Goal: Complete application form: Complete application form

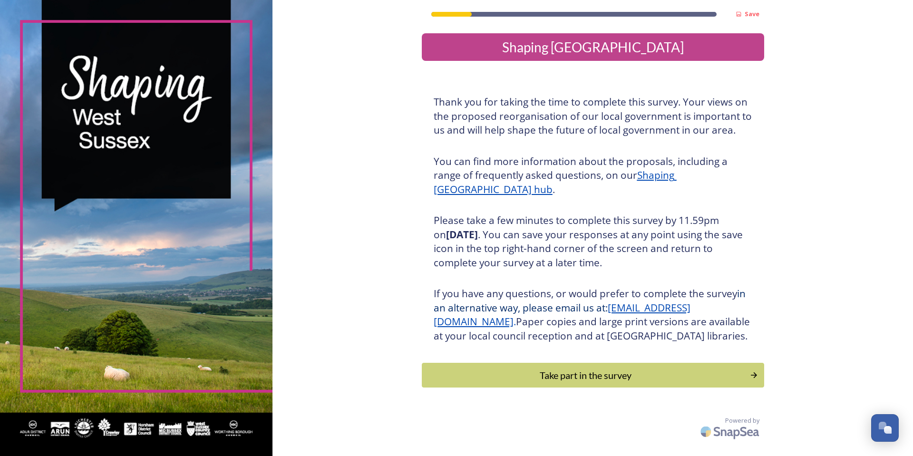
scroll to position [1, 0]
click at [590, 382] on div "Take part in the survey" at bounding box center [585, 375] width 321 height 14
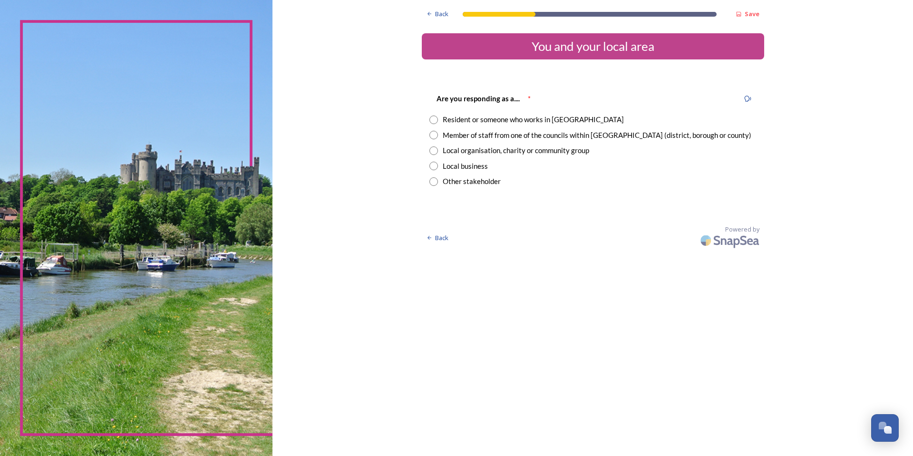
click at [434, 133] on input "radio" at bounding box center [433, 135] width 9 height 9
radio input "true"
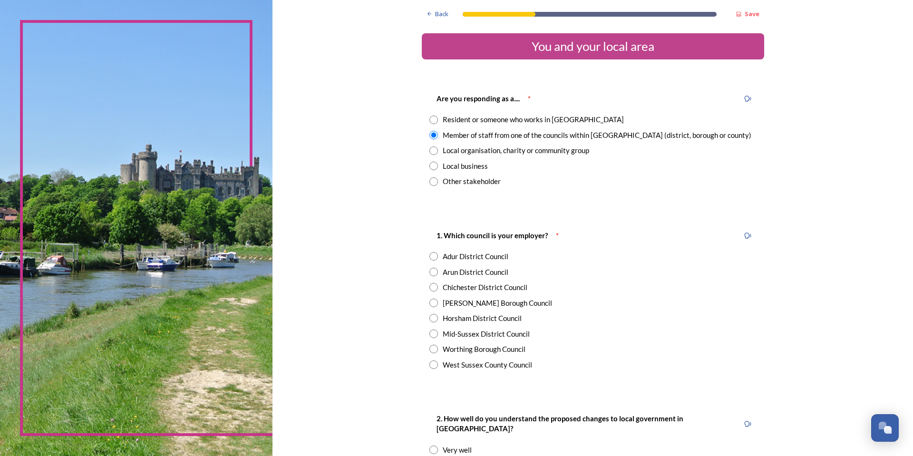
click at [430, 319] on input "radio" at bounding box center [433, 318] width 9 height 9
radio input "true"
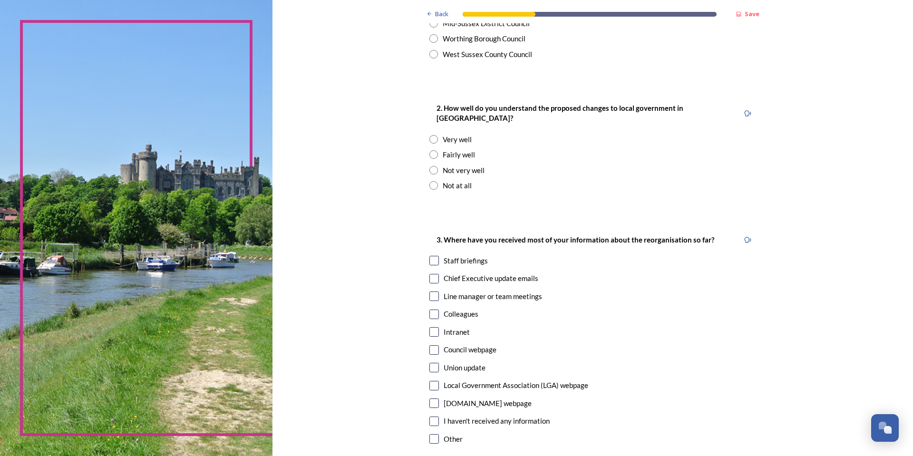
scroll to position [380, 0]
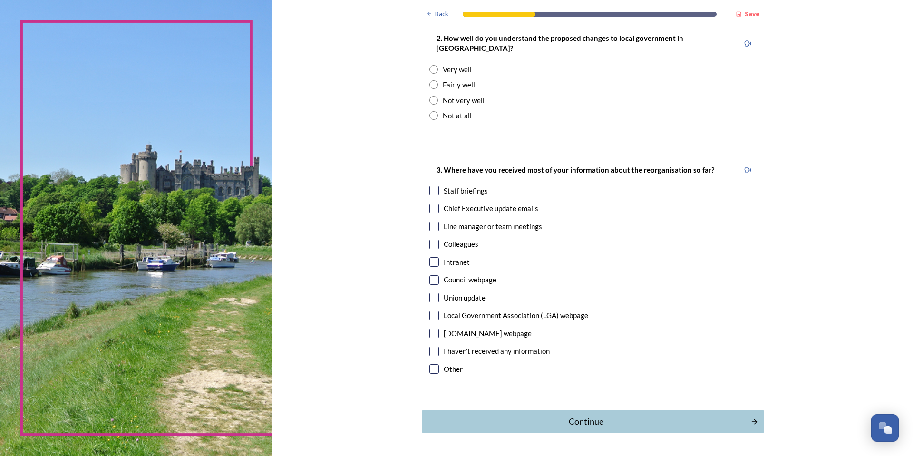
click at [429, 80] on input "radio" at bounding box center [433, 84] width 9 height 9
radio input "true"
click at [433, 186] on input "checkbox" at bounding box center [434, 191] width 10 height 10
checkbox input "true"
click at [559, 415] on div "Continue" at bounding box center [586, 421] width 322 height 13
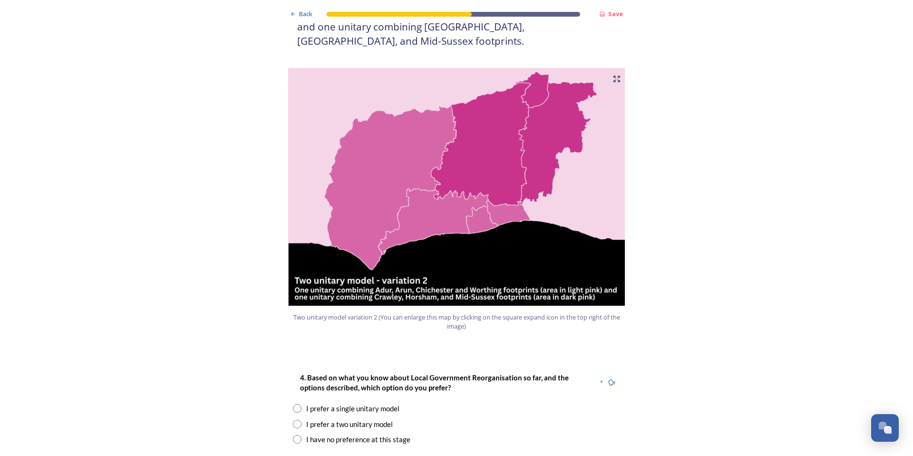
scroll to position [1141, 0]
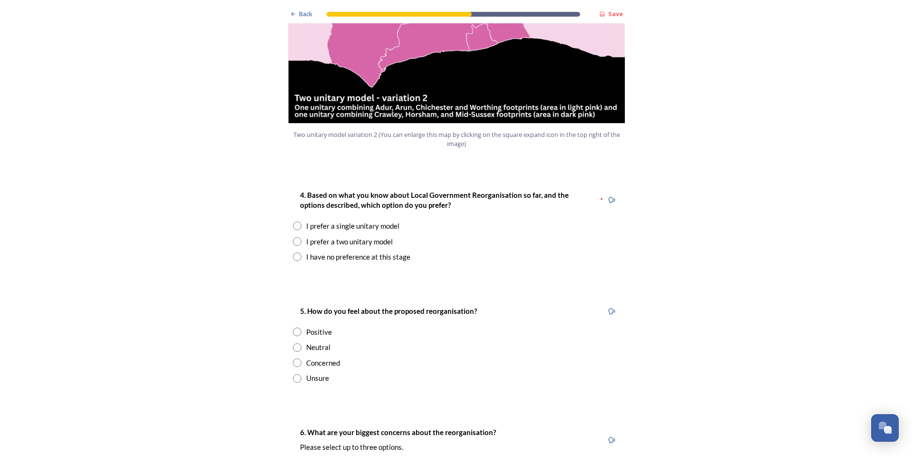
click at [293, 221] on input "radio" at bounding box center [297, 225] width 9 height 9
radio input "true"
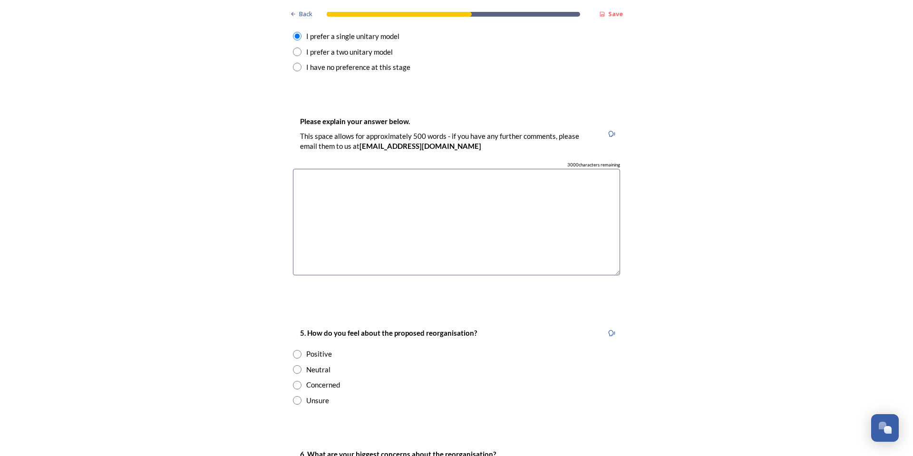
scroll to position [1331, 0]
click at [315, 179] on textarea at bounding box center [456, 221] width 327 height 107
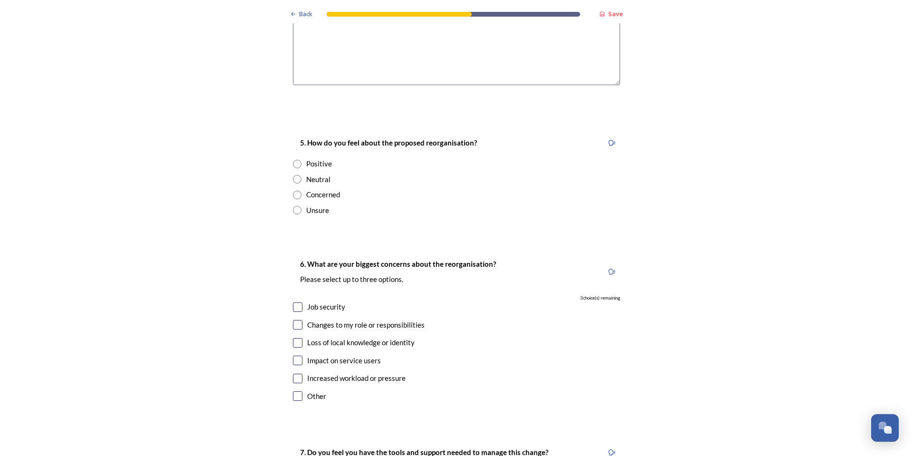
scroll to position [1521, 0]
type textarea "Greater scope to streamline services and incorporate best practices to not rely…"
click at [295, 190] on input "radio" at bounding box center [297, 194] width 9 height 9
radio input "true"
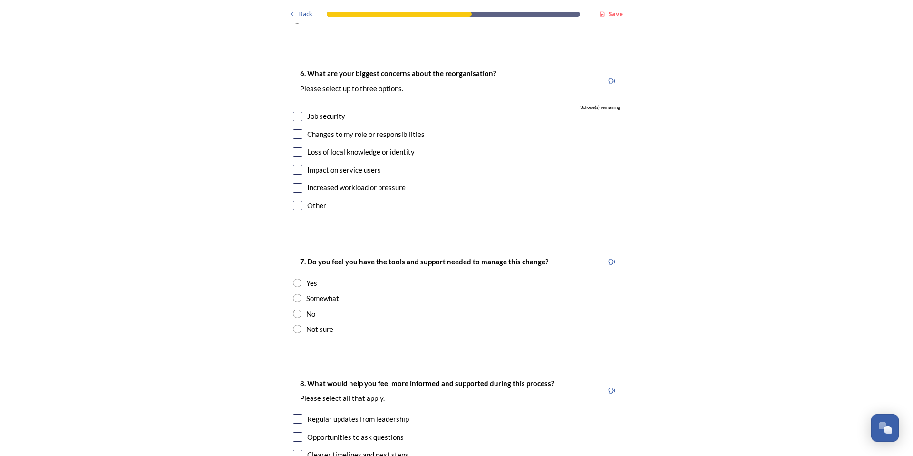
click at [298, 201] on input "checkbox" at bounding box center [298, 206] width 10 height 10
checkbox input "true"
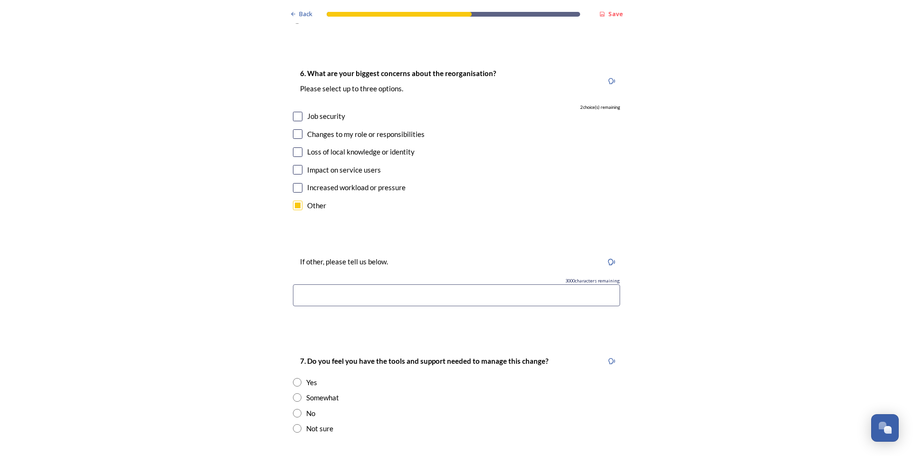
click at [337, 284] on input at bounding box center [456, 295] width 327 height 22
click at [479, 284] on input "Appears to be more of a cost saving measure rather than a process/service optim…" at bounding box center [456, 295] width 327 height 22
click at [612, 284] on input "Appears to be more of a cost saving measure rather than have a process/service …" at bounding box center [456, 295] width 327 height 22
click at [607, 284] on input "Appears to be more of a cost saving measure rather than have a process/service …" at bounding box center [456, 295] width 327 height 22
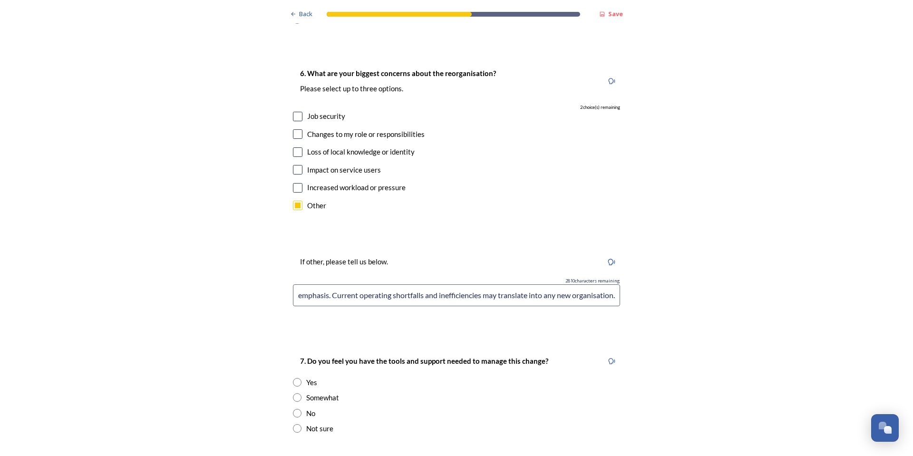
scroll to position [0, 0]
drag, startPoint x: 558, startPoint y: 283, endPoint x: 493, endPoint y: 268, distance: 65.8
click at [501, 284] on input "Appears to be more of a cost saving measure rather than have a process/service …" at bounding box center [456, 295] width 327 height 22
drag, startPoint x: 604, startPoint y: 270, endPoint x: 674, endPoint y: 269, distance: 69.9
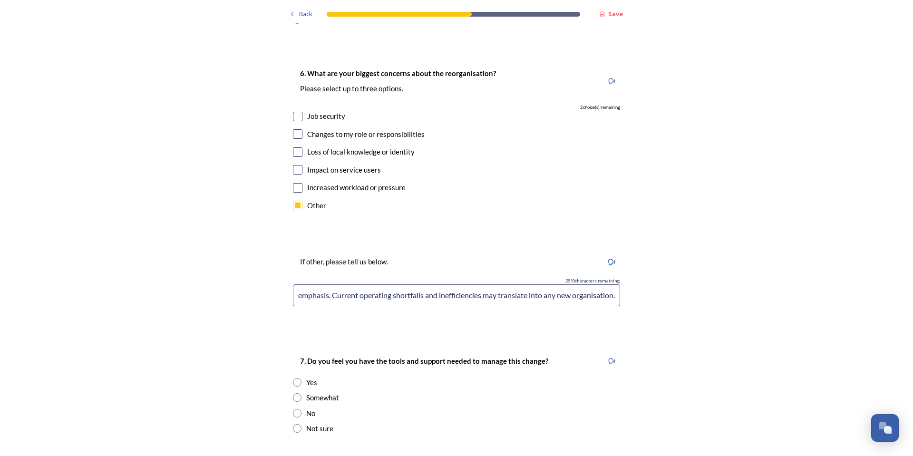
click at [439, 284] on input "Appears to be more of a cost saving measure rather than have a process/service …" at bounding box center [456, 295] width 327 height 22
click at [493, 284] on input "Appears to be more of a cost saving measure rather than have a process/service …" at bounding box center [456, 295] width 327 height 22
drag, startPoint x: 491, startPoint y: 266, endPoint x: 479, endPoint y: 268, distance: 12.0
click at [479, 284] on input "Appears to be more of a cost saving measure rather than have a process/service …" at bounding box center [456, 295] width 327 height 22
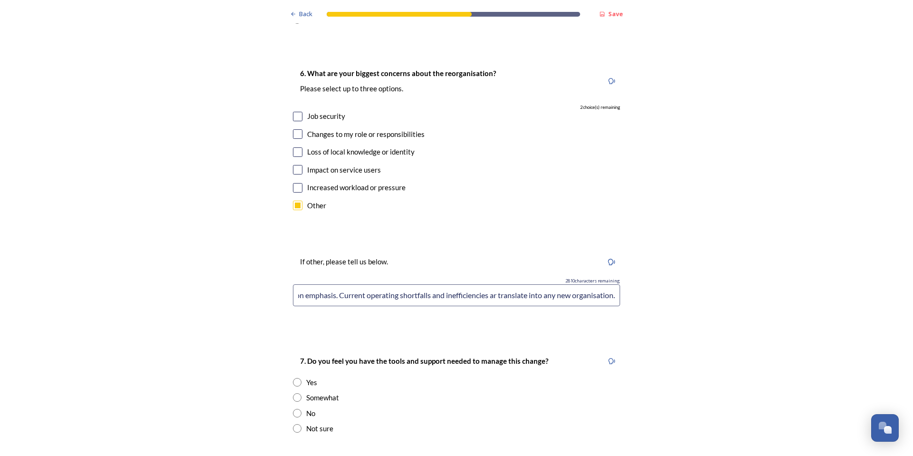
scroll to position [0, 300]
drag, startPoint x: 576, startPoint y: 267, endPoint x: 563, endPoint y: 270, distance: 13.4
click at [563, 284] on input "Appears to be more of a cost saving measure rather than have a process/service …" at bounding box center [456, 295] width 327 height 22
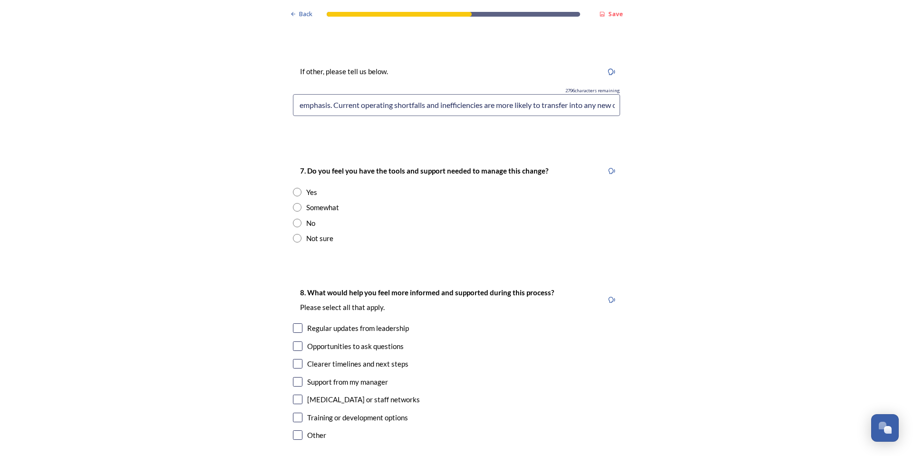
type input "Appears to be more of a cost saving measure rather than have a process/service …"
click at [297, 233] on div "Not sure" at bounding box center [456, 238] width 327 height 11
radio input "true"
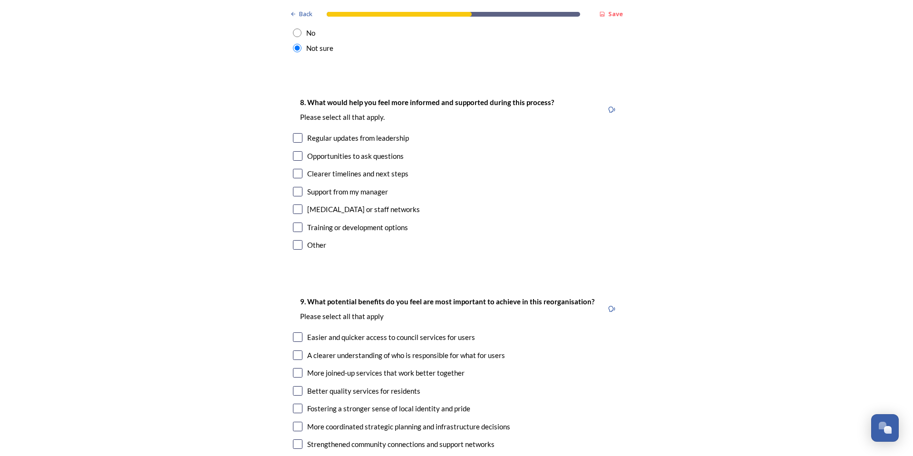
click at [297, 133] on input "checkbox" at bounding box center [298, 138] width 10 height 10
checkbox input "true"
click at [293, 204] on input "checkbox" at bounding box center [298, 209] width 10 height 10
checkbox input "true"
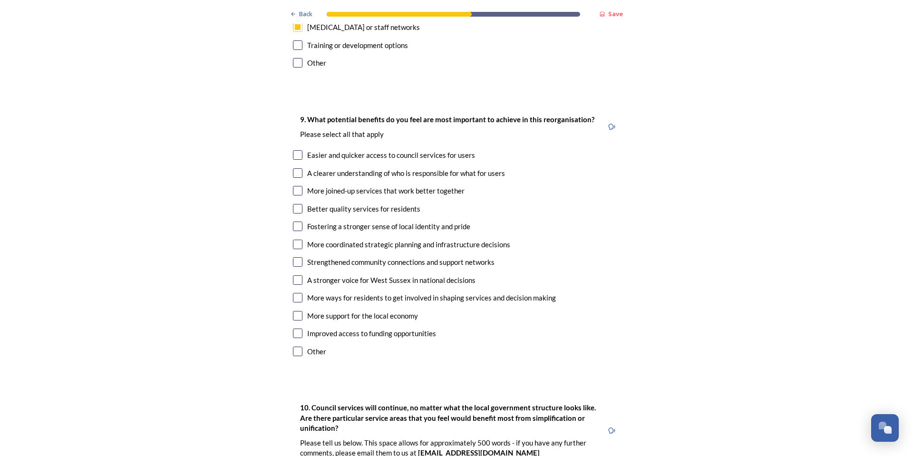
scroll to position [2281, 0]
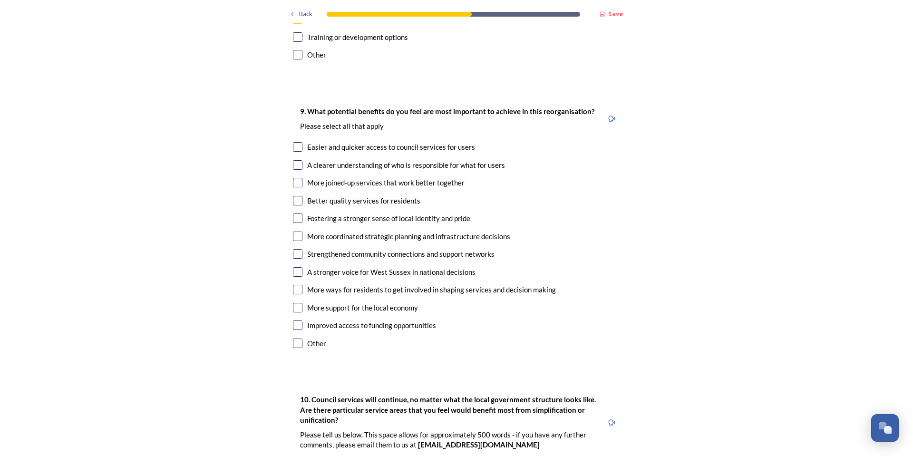
click at [297, 196] on input "checkbox" at bounding box center [298, 201] width 10 height 10
checkbox input "true"
click at [298, 231] on input "checkbox" at bounding box center [298, 236] width 10 height 10
checkbox input "true"
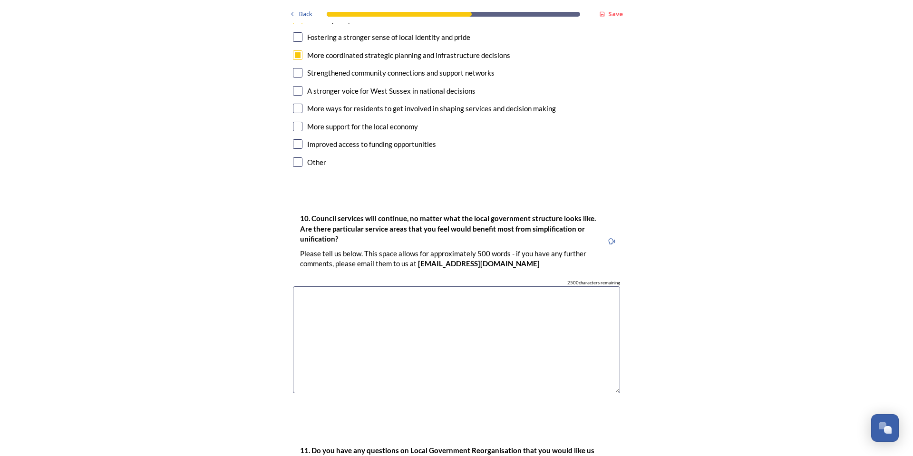
scroll to position [2472, 0]
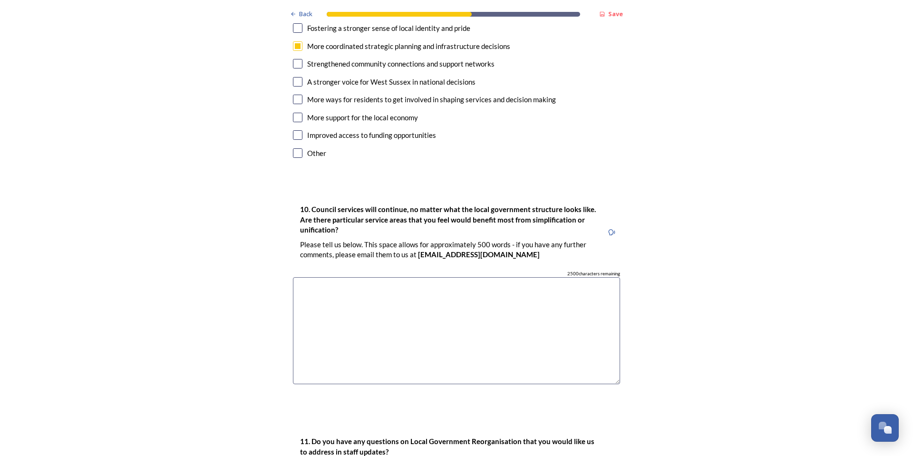
click at [337, 277] on textarea at bounding box center [456, 330] width 327 height 107
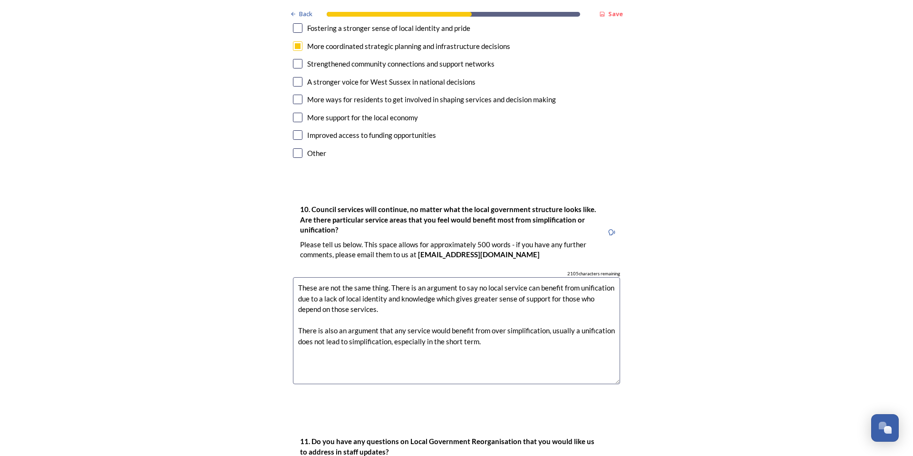
scroll to position [2662, 0]
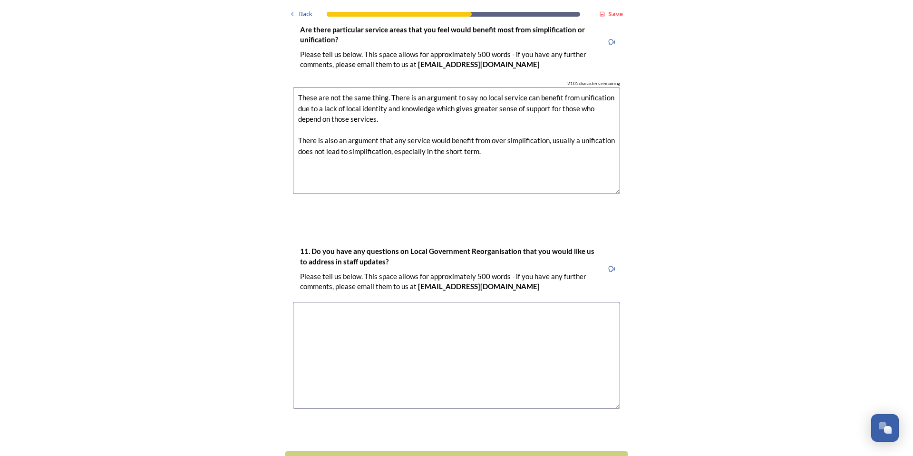
type textarea "These are not the same thing. There is an argument to say no local service can …"
click at [368, 302] on textarea at bounding box center [456, 355] width 327 height 107
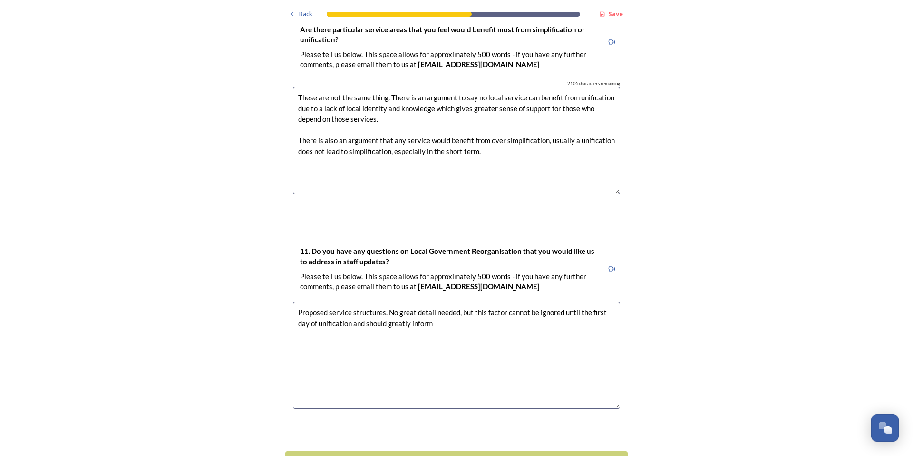
click at [372, 302] on textarea "Proposed service structures. No great detail needed, but this factor cannot be …" at bounding box center [456, 355] width 327 height 107
click at [446, 302] on textarea "Proposed service structures. No great detail needed, but this factor cannot be …" at bounding box center [456, 355] width 327 height 107
click at [379, 302] on textarea "Proposed service structures. No great detail needed, but this factor cannot be …" at bounding box center [456, 355] width 327 height 107
click at [504, 302] on textarea "Proposed service/team structures. No great detail needed, but this factor canno…" at bounding box center [456, 355] width 327 height 107
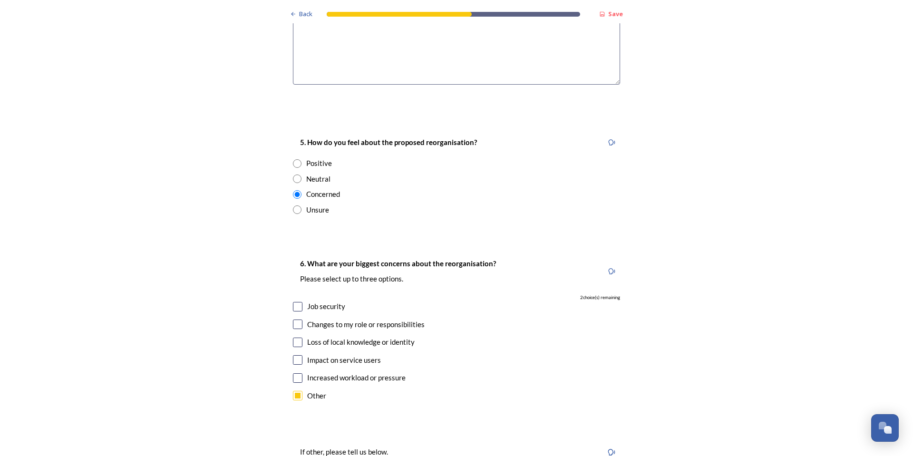
scroll to position [2707, 0]
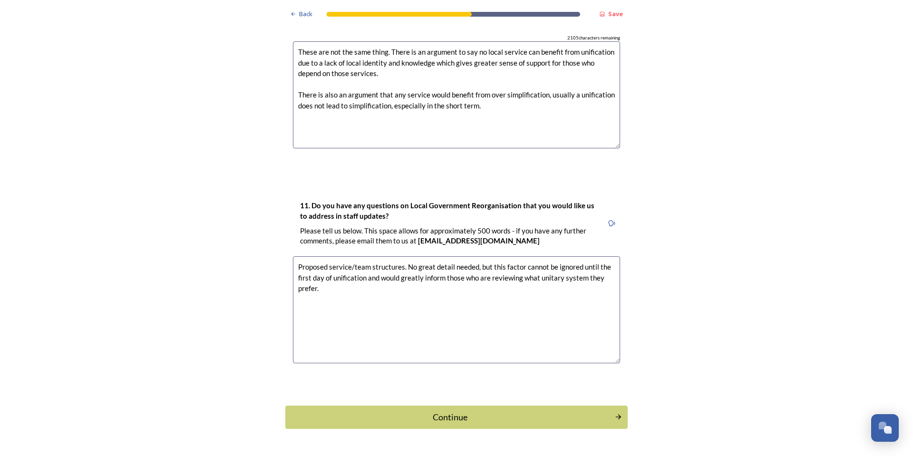
click at [535, 256] on textarea "Proposed service/team structures. No great detail needed, but this factor canno…" at bounding box center [456, 309] width 327 height 107
type textarea "Proposed service/team structures. No great detail needed, but this factor canno…"
click at [457, 411] on div "Continue" at bounding box center [450, 417] width 322 height 13
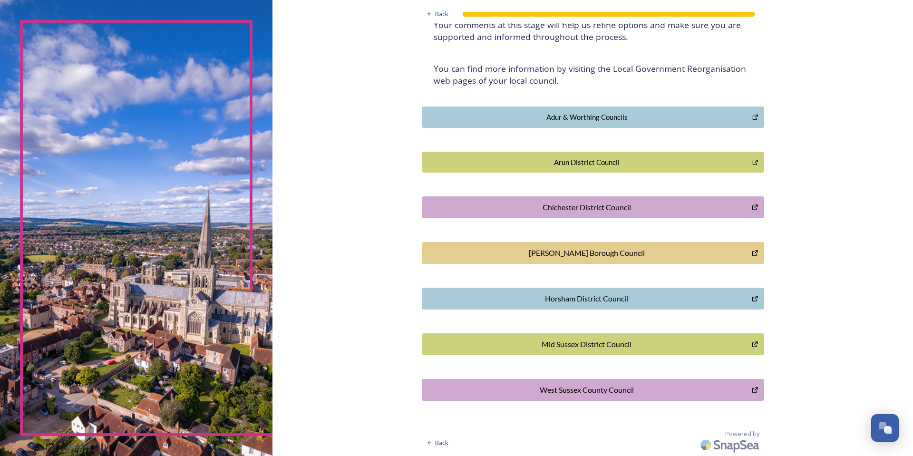
scroll to position [0, 0]
